Goal: Find specific page/section: Find specific page/section

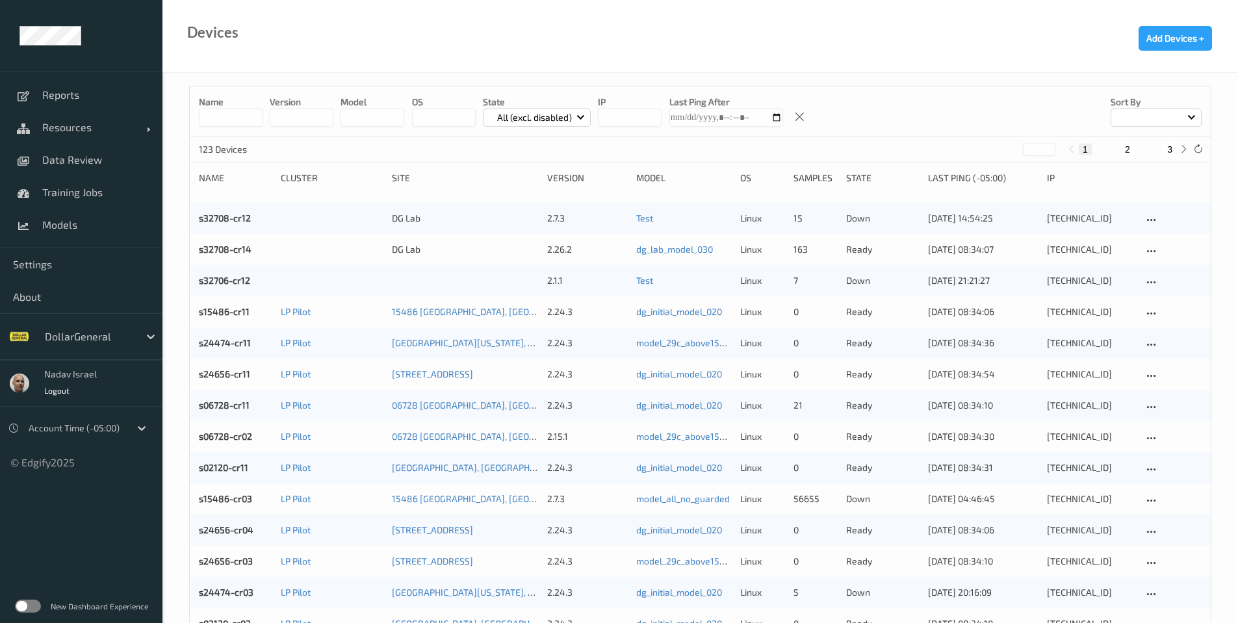
click at [37, 607] on label at bounding box center [28, 606] width 26 height 13
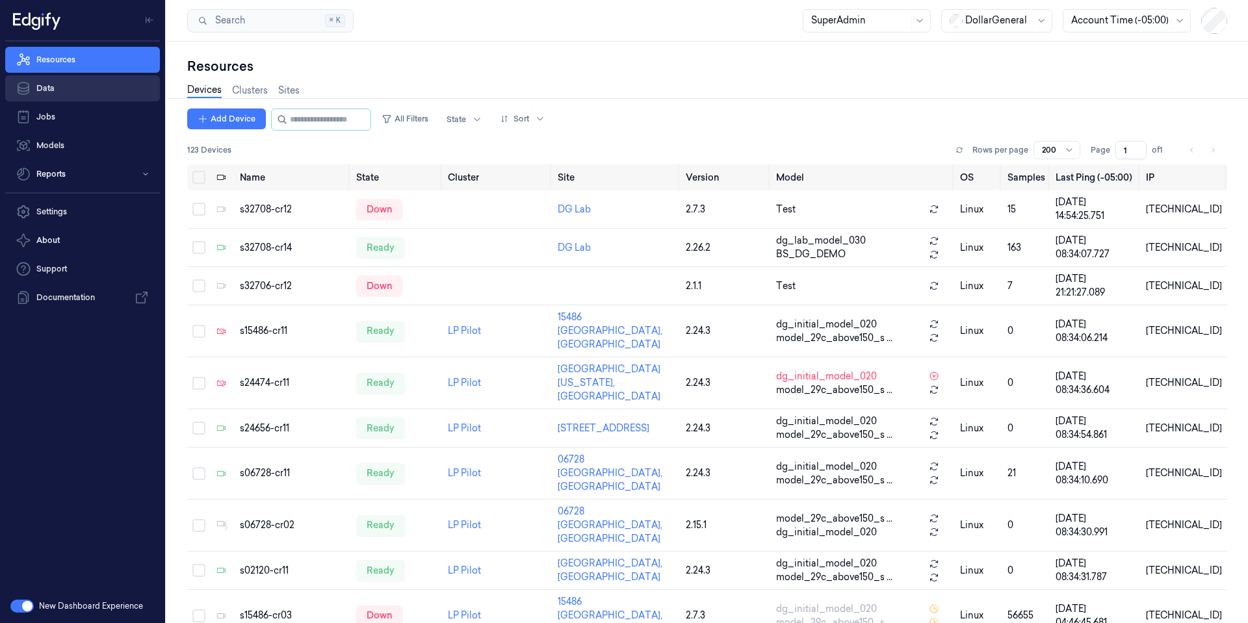
click at [70, 90] on link "Data" at bounding box center [82, 88] width 155 height 26
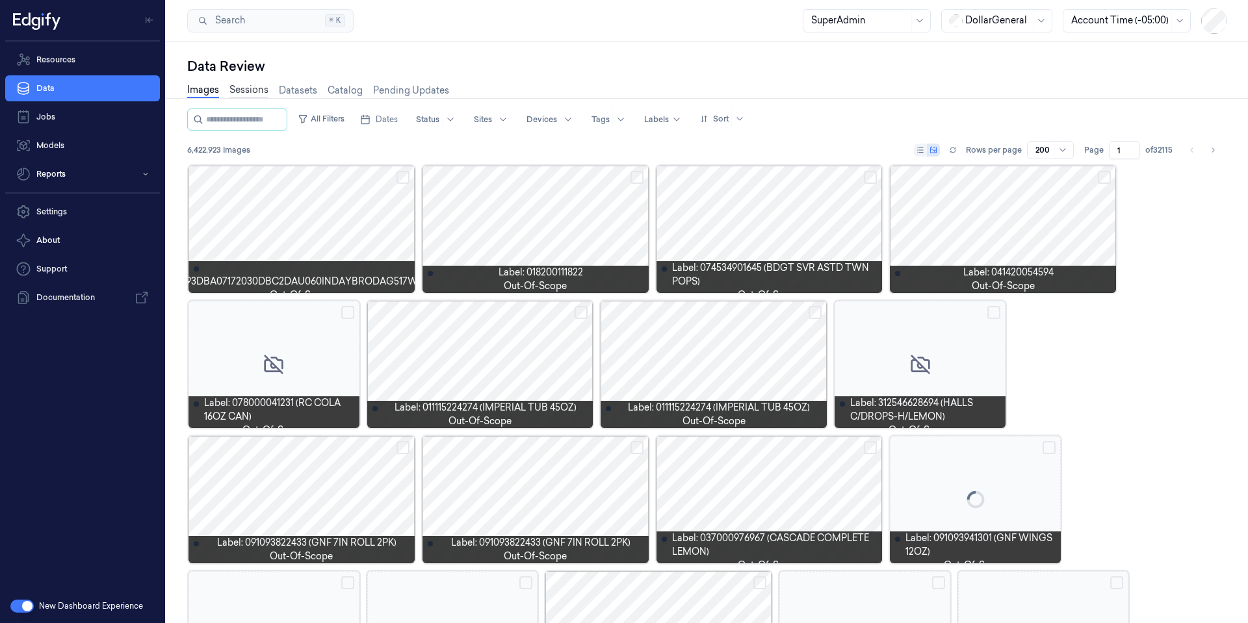
click at [240, 93] on link "Sessions" at bounding box center [248, 90] width 39 height 15
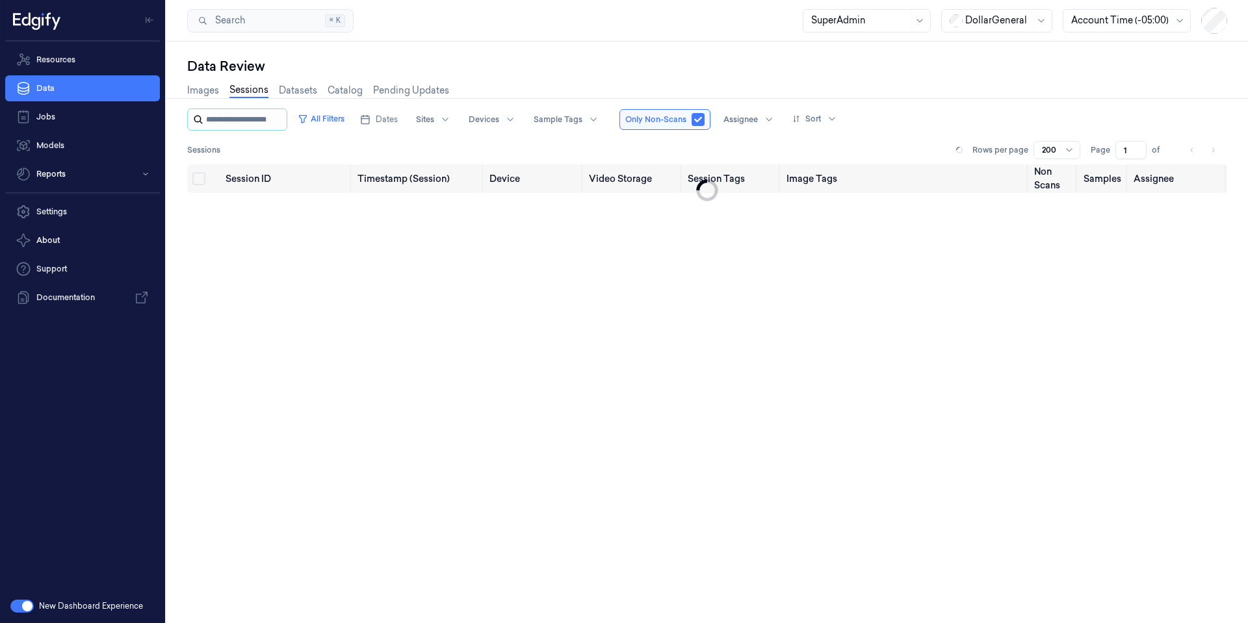
click at [250, 120] on input "string" at bounding box center [245, 119] width 78 height 21
click at [296, 120] on input "string" at bounding box center [255, 119] width 99 height 21
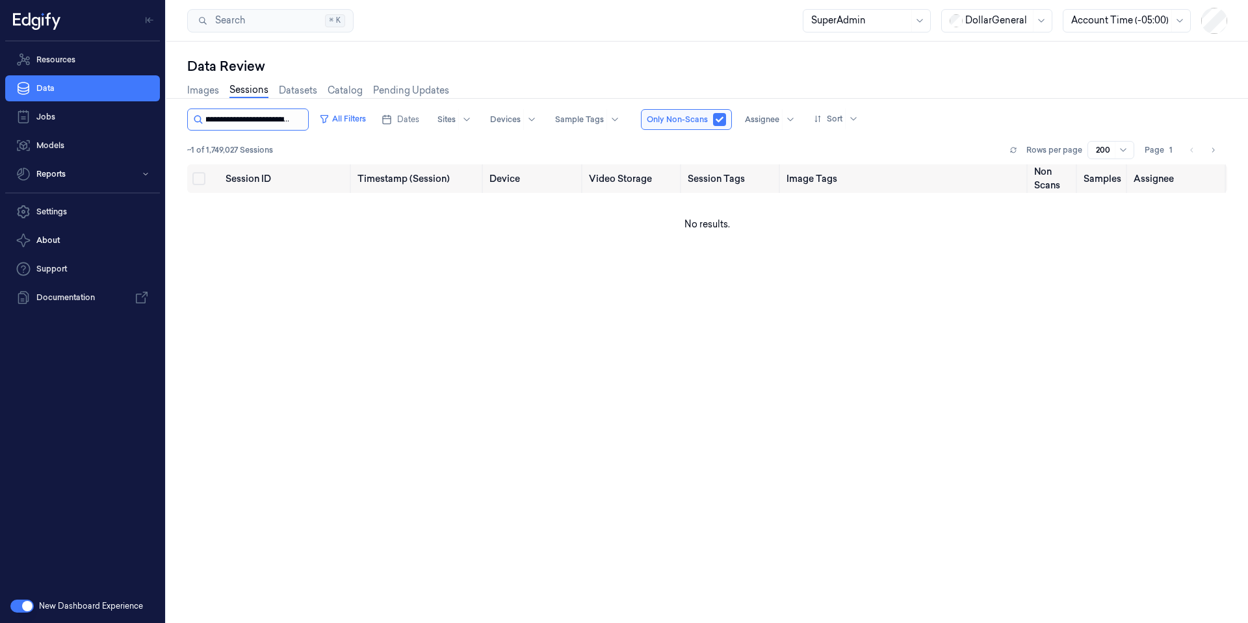
type input "**********"
click at [244, 88] on link "Sessions" at bounding box center [248, 90] width 39 height 15
click at [238, 120] on input "string" at bounding box center [255, 119] width 99 height 21
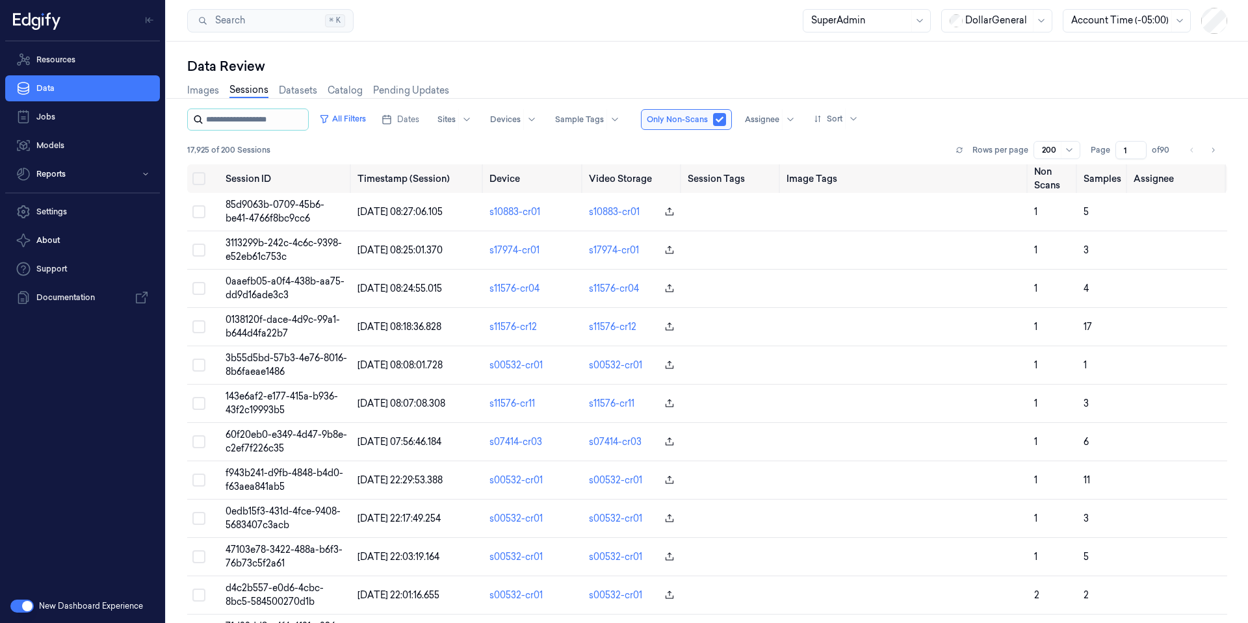
paste input "**********"
click at [265, 119] on input "string" at bounding box center [255, 119] width 99 height 21
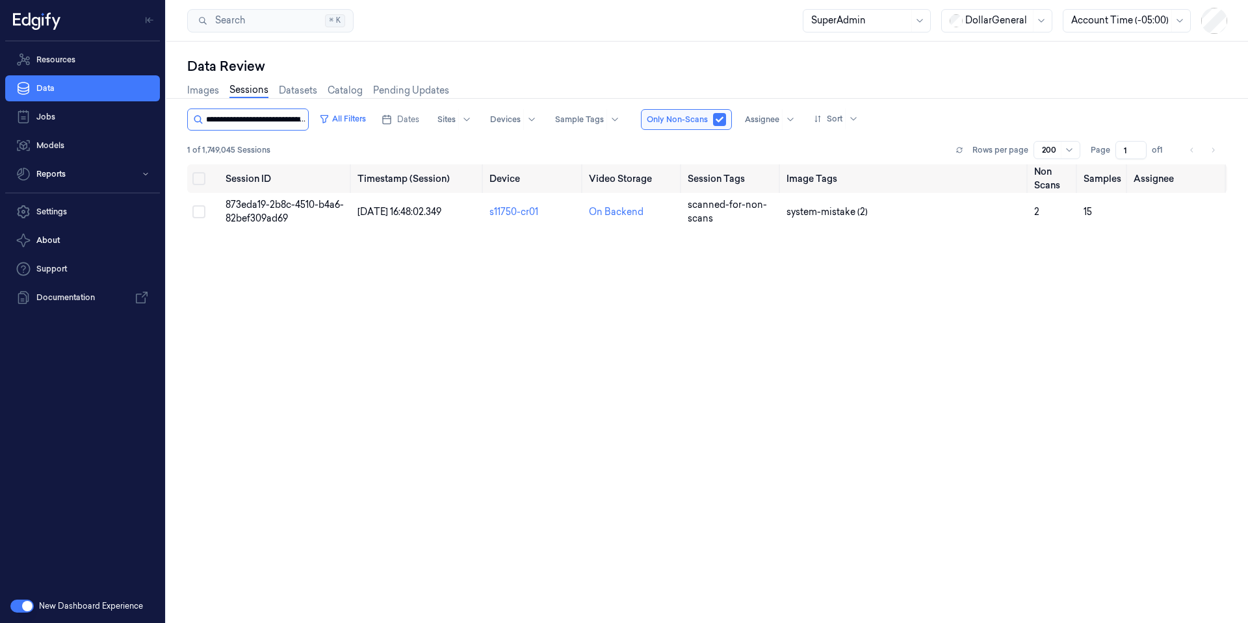
click at [278, 123] on input "string" at bounding box center [255, 119] width 99 height 21
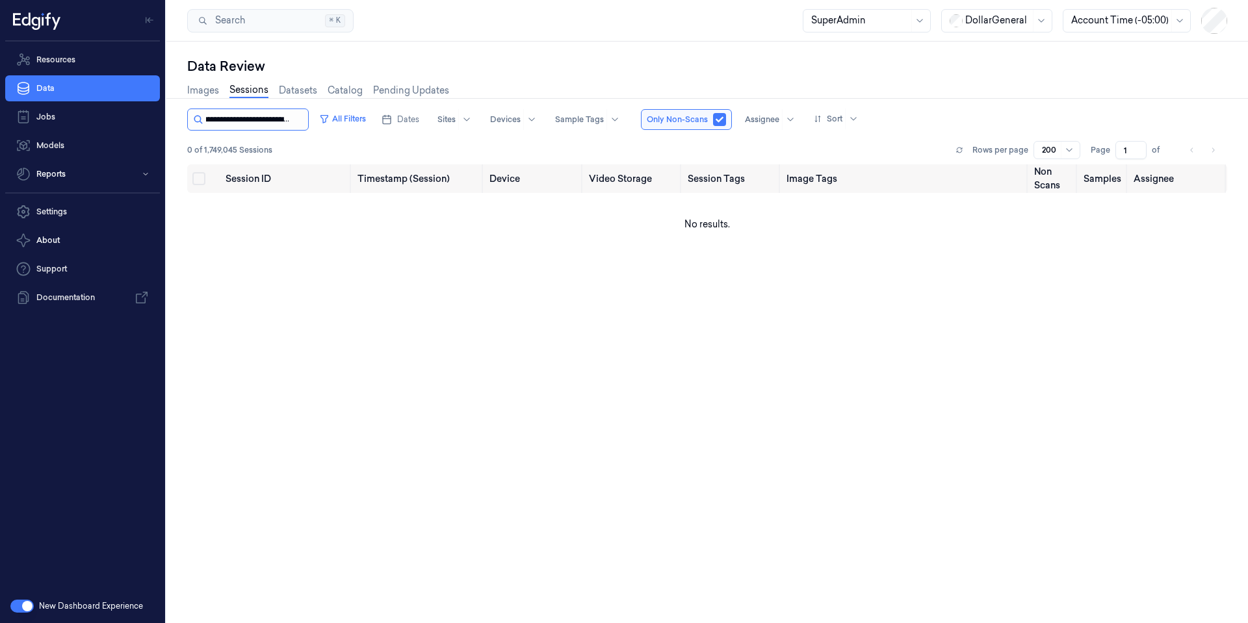
click at [278, 123] on input "string" at bounding box center [255, 119] width 99 height 21
click at [274, 121] on input "string" at bounding box center [255, 119] width 99 height 21
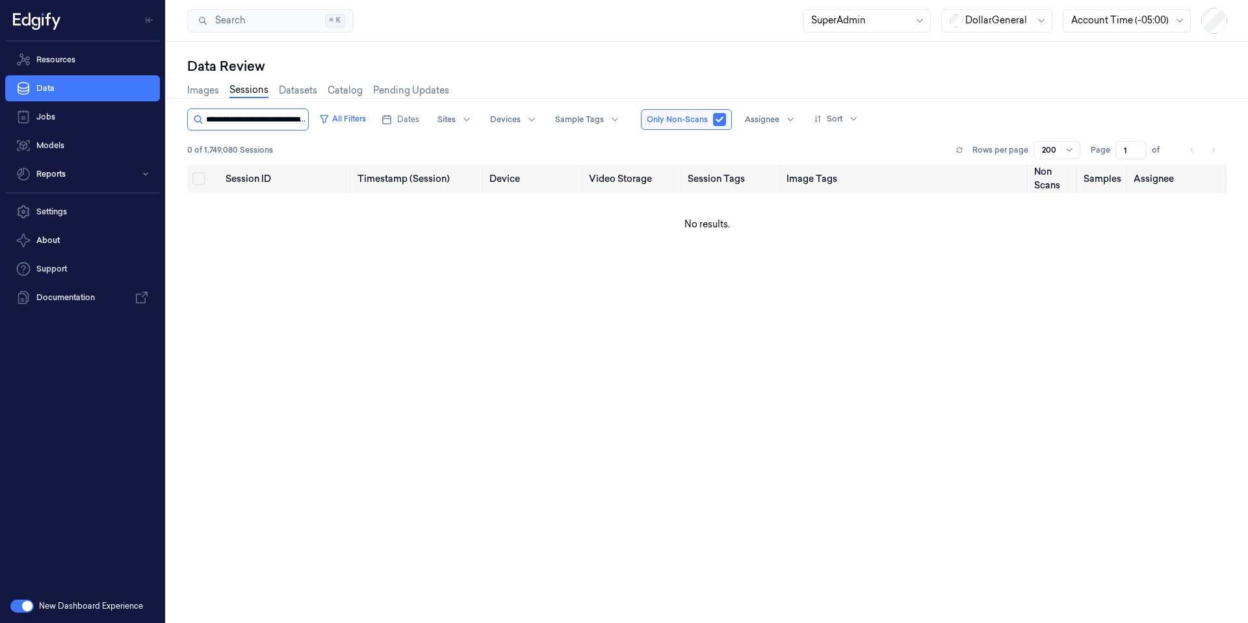
click at [292, 119] on input "string" at bounding box center [255, 119] width 99 height 21
drag, startPoint x: 292, startPoint y: 119, endPoint x: 443, endPoint y: 131, distance: 150.7
click at [443, 131] on div "All Filters Dates Sites Devices Sample Tags Only Non-Scans Assignee Sort 0 of 1…" at bounding box center [707, 137] width 1040 height 56
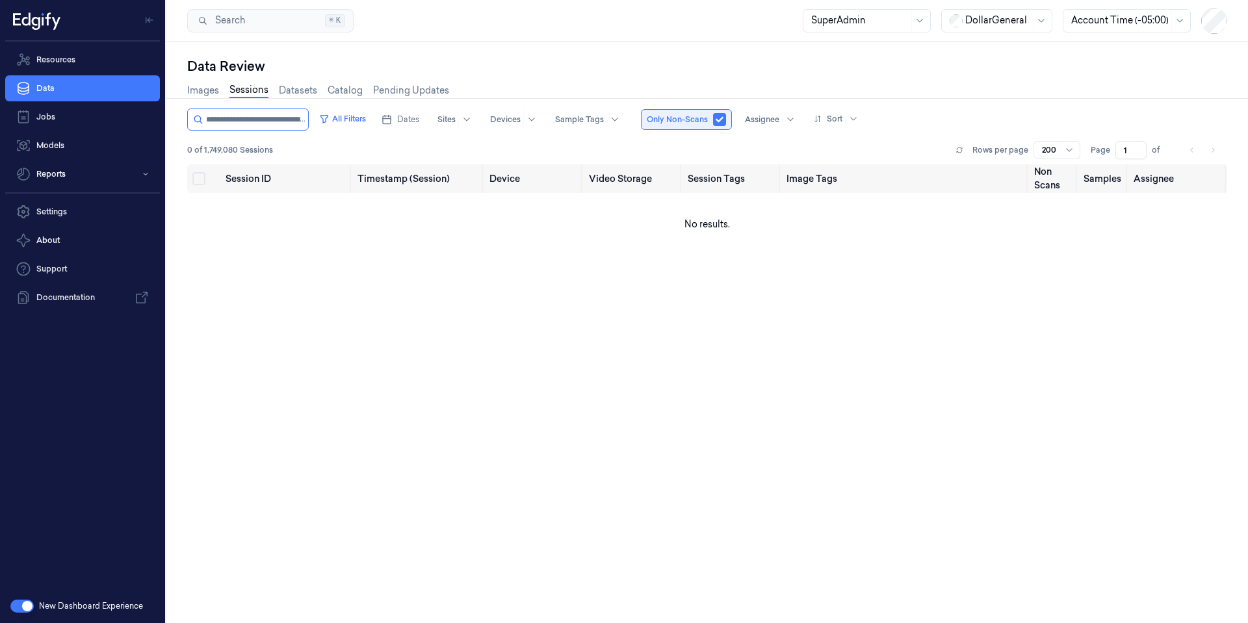
click at [716, 123] on button "button" at bounding box center [719, 119] width 13 height 13
click at [263, 121] on input "string" at bounding box center [255, 119] width 99 height 21
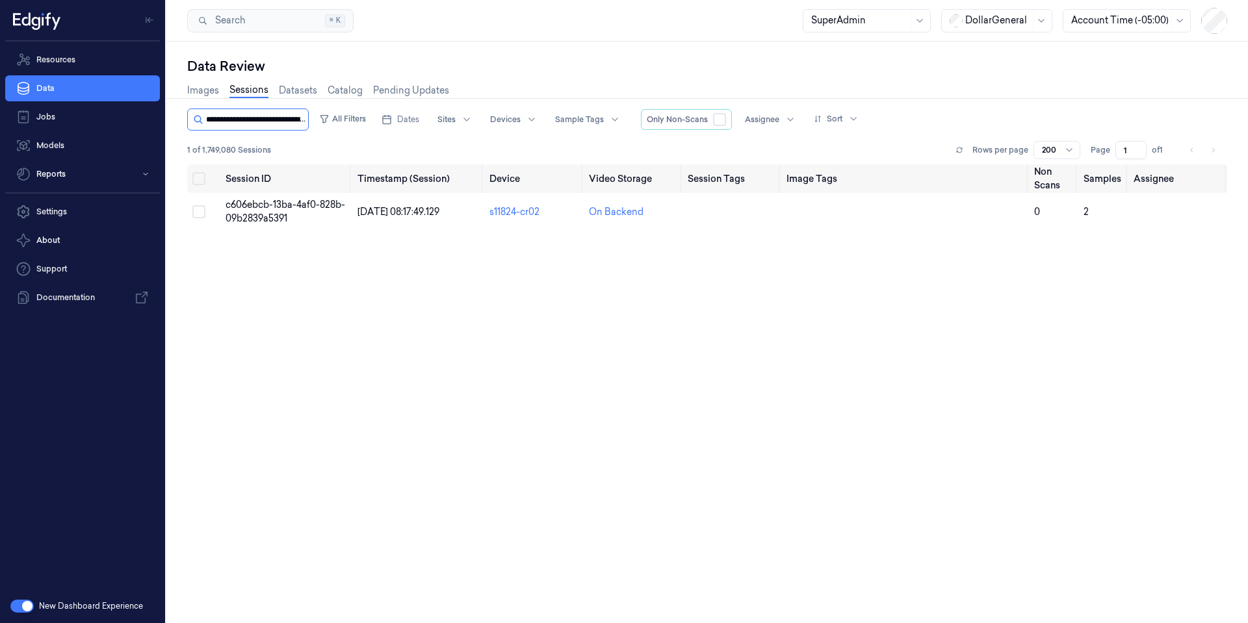
click at [264, 116] on input "string" at bounding box center [255, 119] width 99 height 21
paste input "**********"
click at [276, 112] on input "string" at bounding box center [255, 119] width 99 height 21
type input "**********"
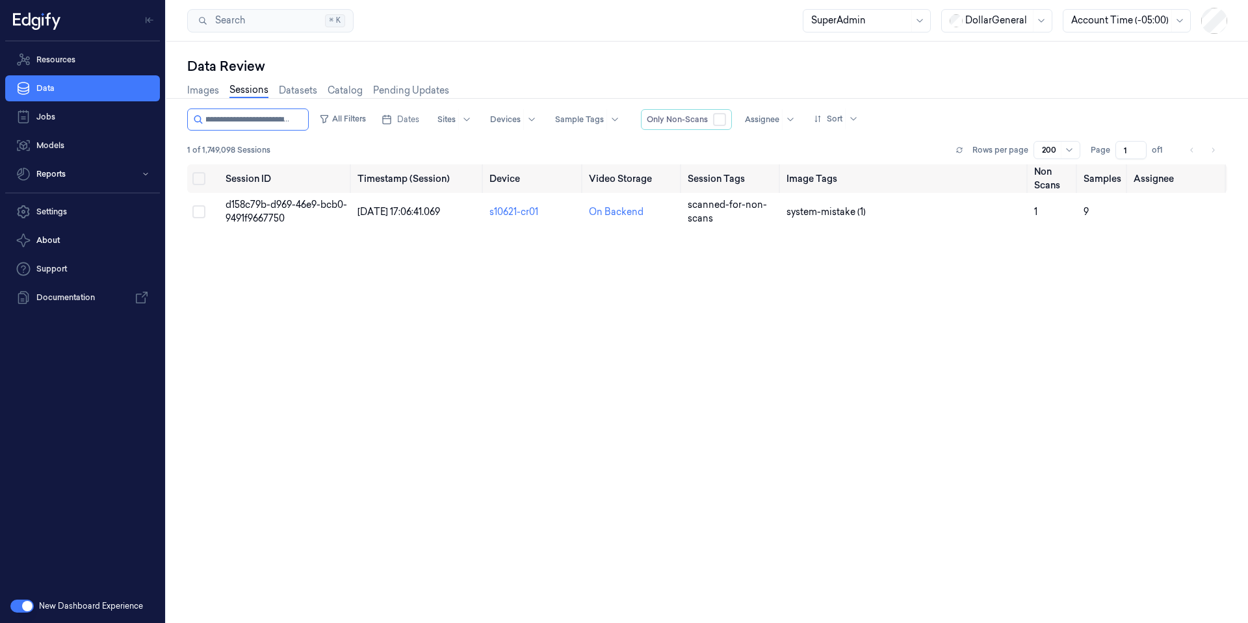
scroll to position [0, 0]
